Goal: Information Seeking & Learning: Learn about a topic

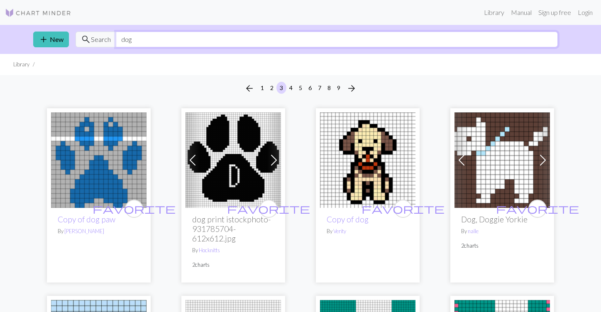
click at [173, 40] on input "dog" at bounding box center [337, 40] width 442 height 16
click at [366, 60] on ul "Library" at bounding box center [300, 64] width 601 height 21
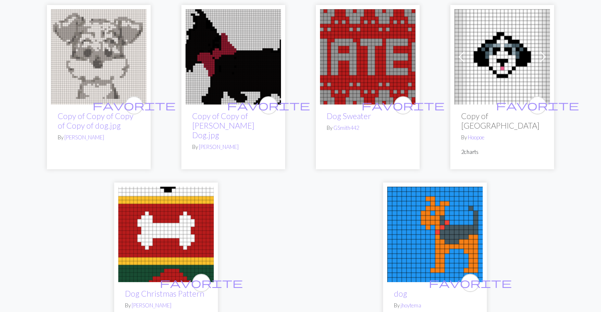
scroll to position [2111, 0]
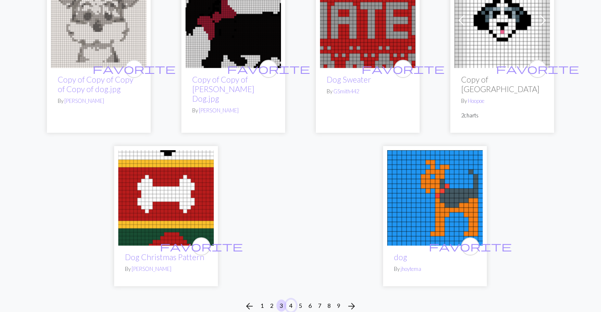
click at [290, 299] on button "4" at bounding box center [291, 305] width 10 height 12
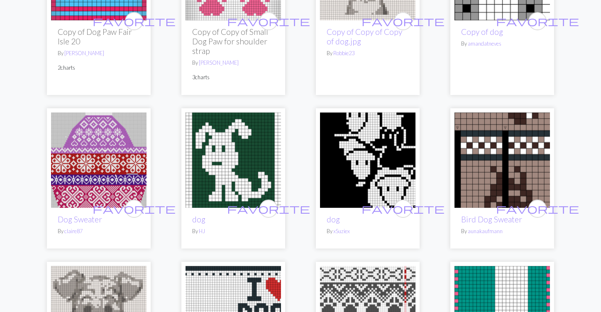
scroll to position [1369, 0]
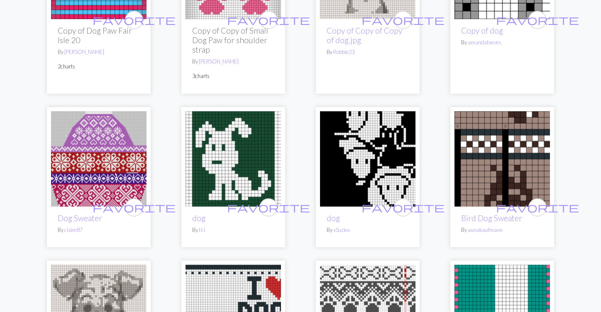
click at [122, 122] on img at bounding box center [98, 158] width 95 height 95
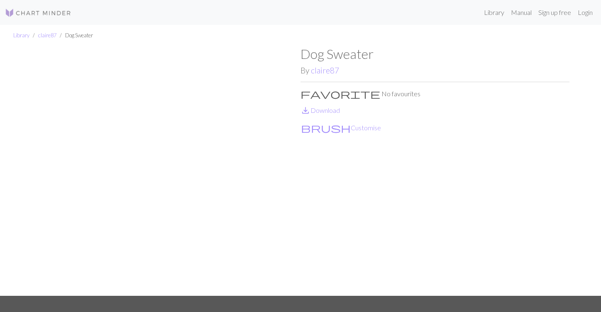
scroll to position [55, 0]
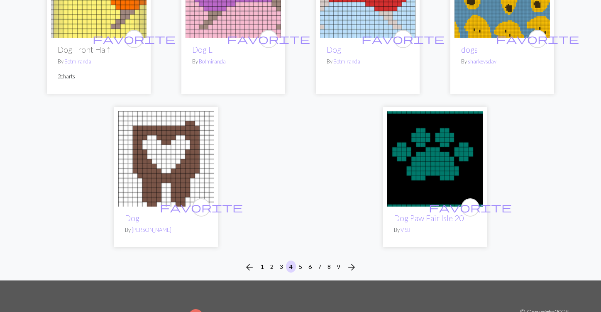
scroll to position [2081, 0]
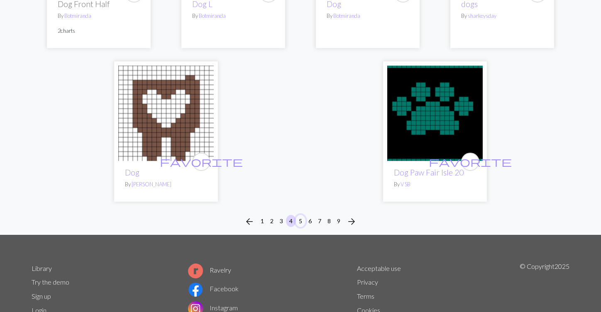
click at [299, 215] on button "5" at bounding box center [300, 221] width 10 height 12
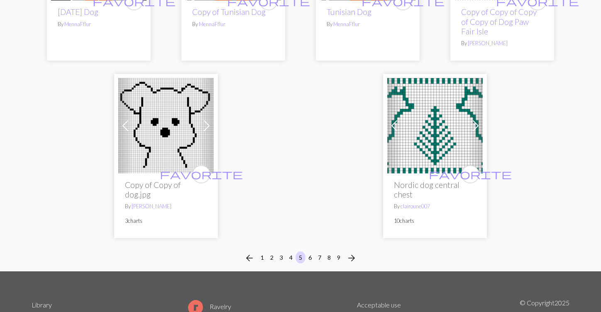
scroll to position [2182, 0]
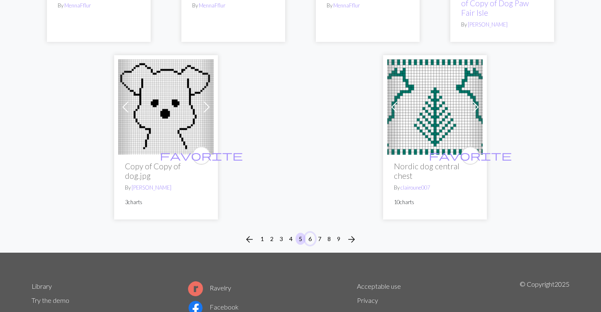
click at [307, 233] on button "6" at bounding box center [310, 239] width 10 height 12
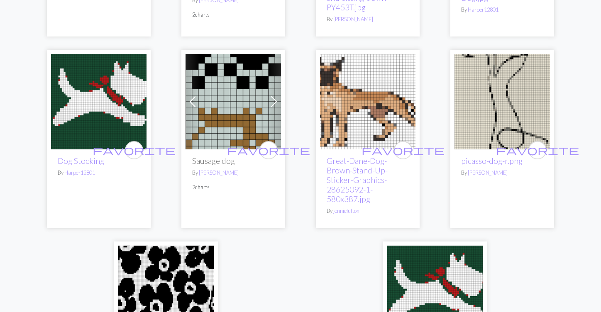
scroll to position [2237, 0]
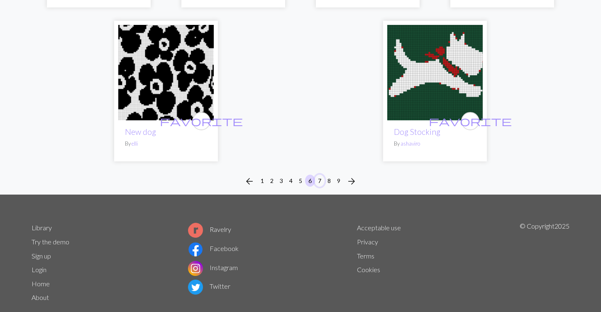
click at [320, 175] on button "7" at bounding box center [319, 181] width 10 height 12
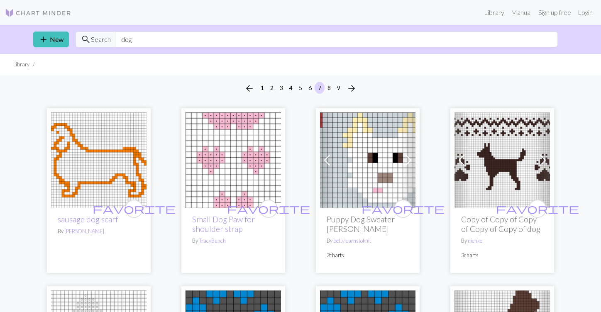
drag, startPoint x: 58, startPoint y: 12, endPoint x: 78, endPoint y: 0, distance: 23.0
click at [0, 0] on nav "Library Manual Sign up free Login" at bounding box center [300, 12] width 601 height 25
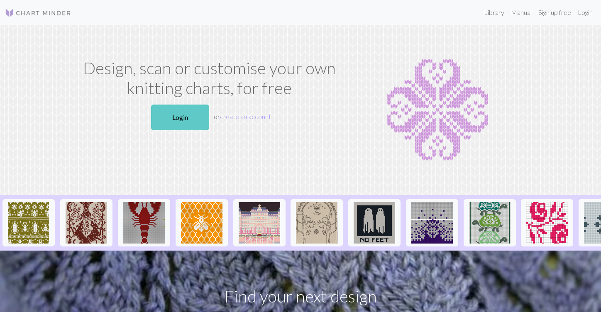
click at [161, 114] on link "Login" at bounding box center [180, 118] width 58 height 26
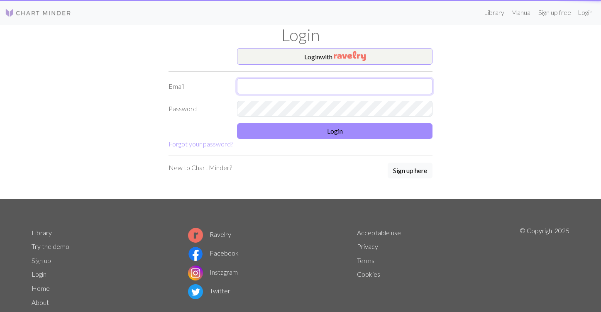
type input "iamyanka@gmail.com"
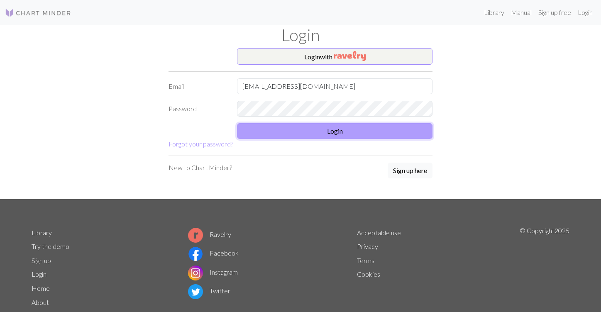
click at [337, 131] on button "Login" at bounding box center [334, 131] width 195 height 16
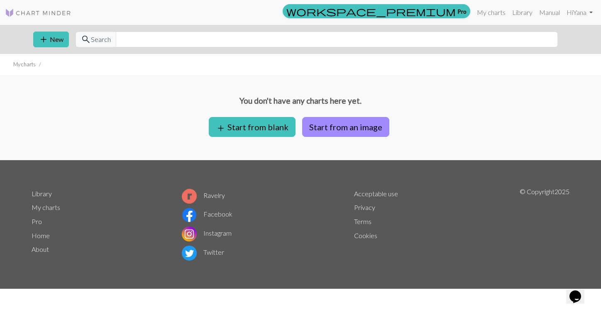
click at [175, 31] on div "add New search Search" at bounding box center [300, 39] width 547 height 29
click at [175, 34] on input "text" at bounding box center [337, 40] width 442 height 16
type input "ф"
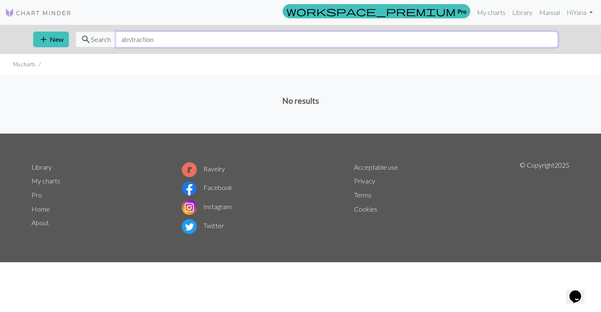
click at [152, 43] on input "abstraction" at bounding box center [337, 40] width 442 height 16
type input "l"
click at [87, 40] on span "search" at bounding box center [86, 40] width 10 height 12
click at [27, 4] on div "workspace_premium Pro My charts Library Manual Hi Yana Account settings Logout" at bounding box center [300, 12] width 601 height 17
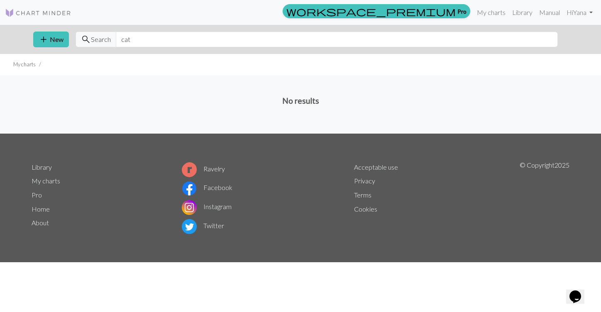
click at [28, 10] on img at bounding box center [38, 13] width 66 height 10
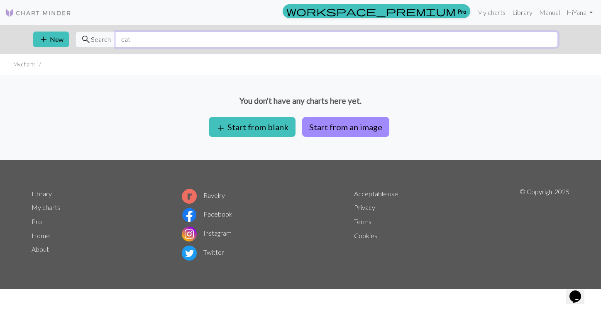
click at [150, 39] on input "cat" at bounding box center [337, 40] width 442 height 16
type input "c"
click at [523, 14] on link "Library" at bounding box center [521, 12] width 27 height 17
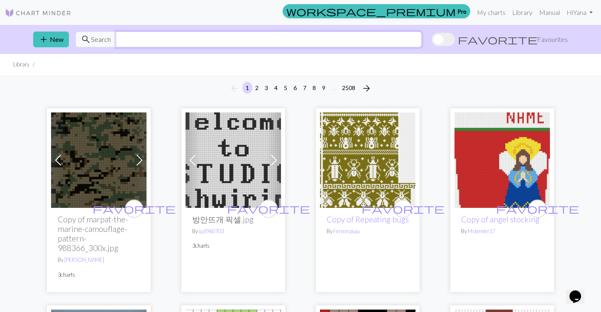
click at [192, 36] on input "text" at bounding box center [269, 40] width 306 height 16
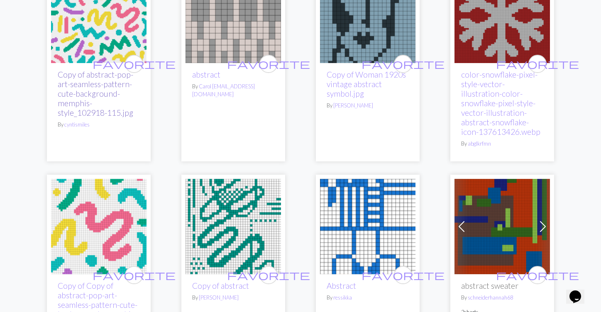
scroll to position [141, 0]
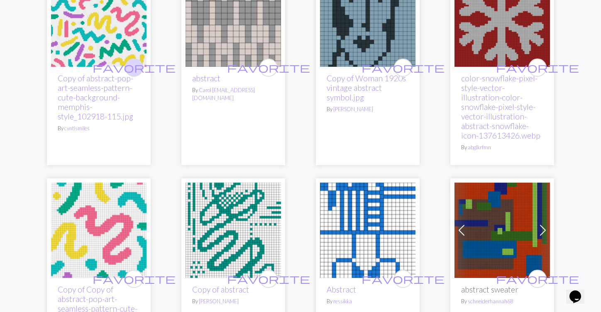
click at [132, 68] on span "favorite" at bounding box center [133, 67] width 83 height 13
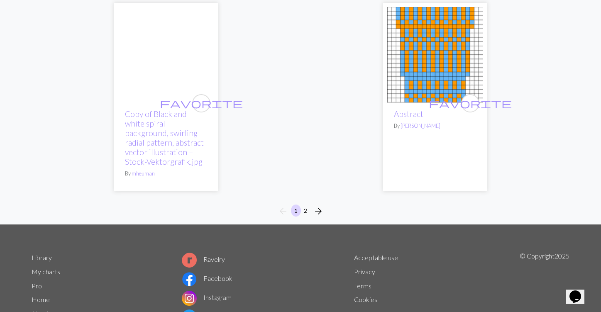
scroll to position [2577, 0]
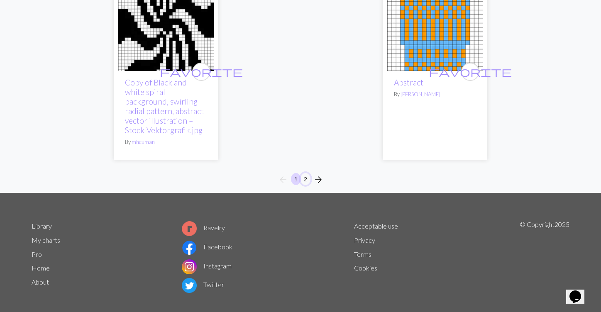
click at [302, 173] on button "2" at bounding box center [305, 179] width 10 height 12
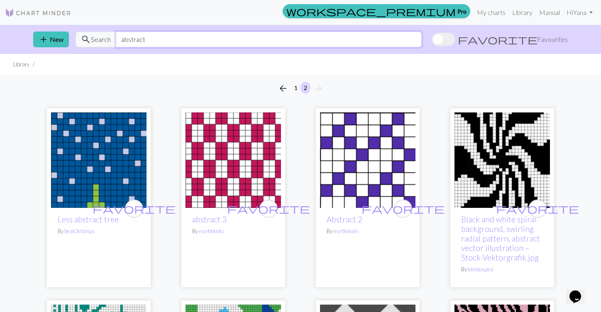
click at [149, 39] on input "abstract" at bounding box center [269, 40] width 306 height 16
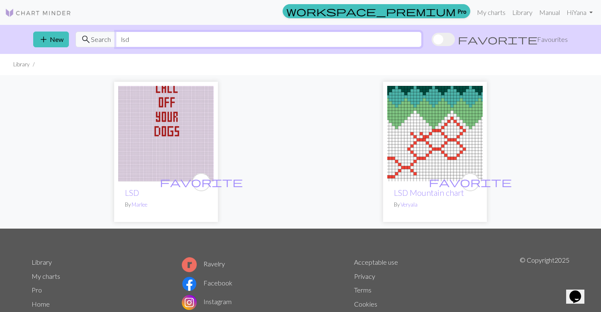
click at [140, 40] on input "lsd" at bounding box center [269, 40] width 306 height 16
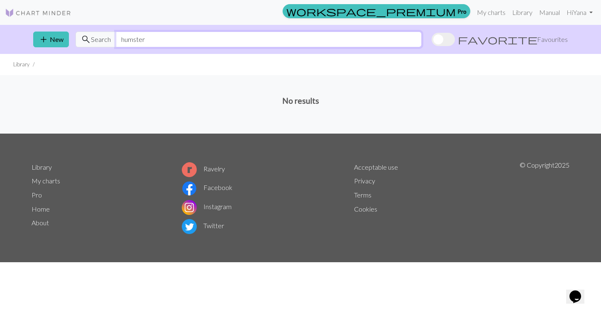
click at [127, 40] on input "humster" at bounding box center [269, 40] width 306 height 16
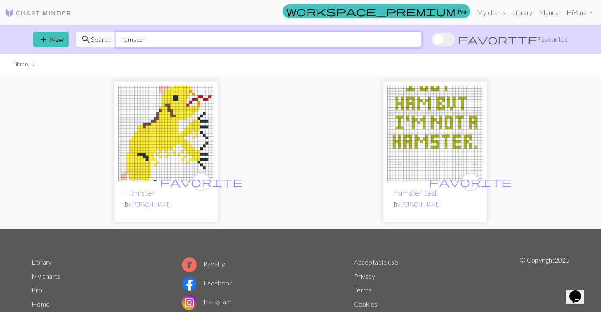
click at [139, 32] on input "hamster" at bounding box center [269, 40] width 306 height 16
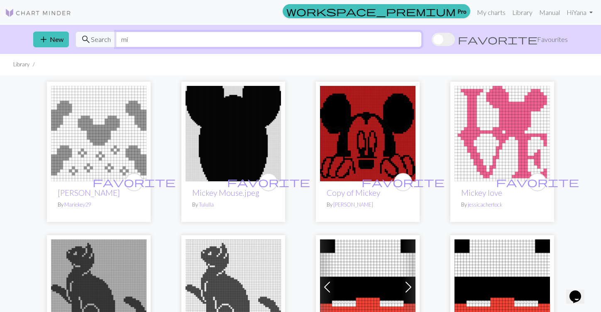
type input "m"
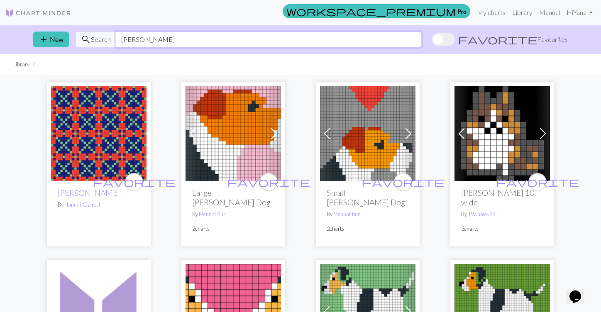
click at [139, 33] on input "molly" at bounding box center [269, 40] width 306 height 16
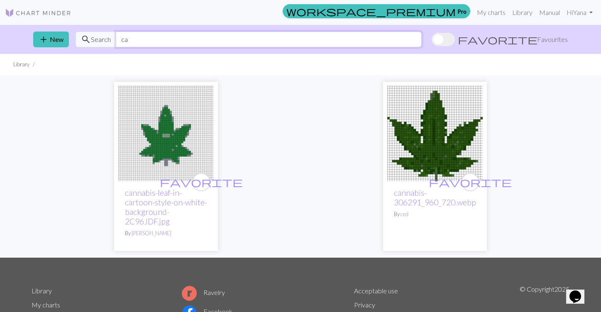
type input "c"
type input "wutang"
